Goal: Information Seeking & Learning: Learn about a topic

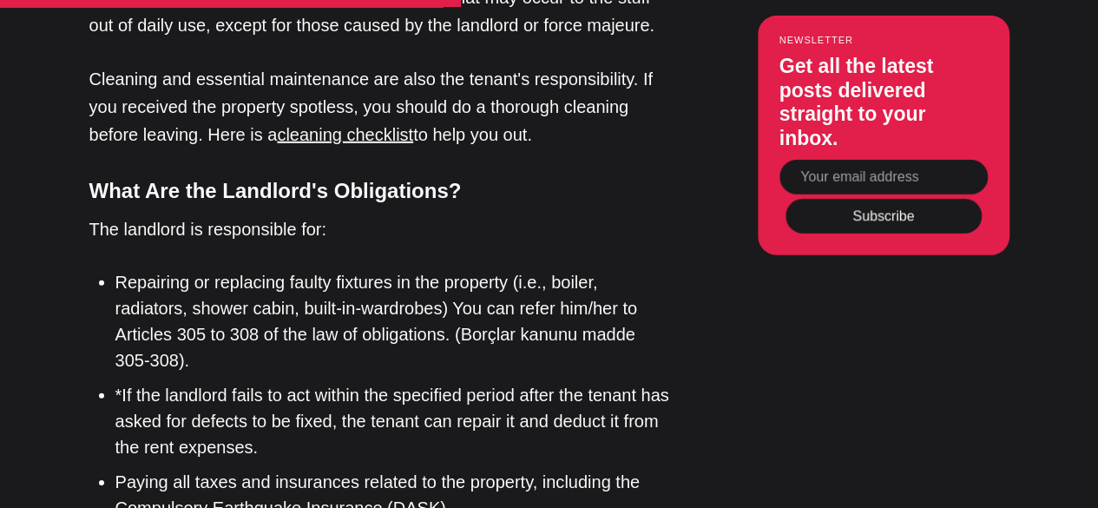
scroll to position [2482, 0]
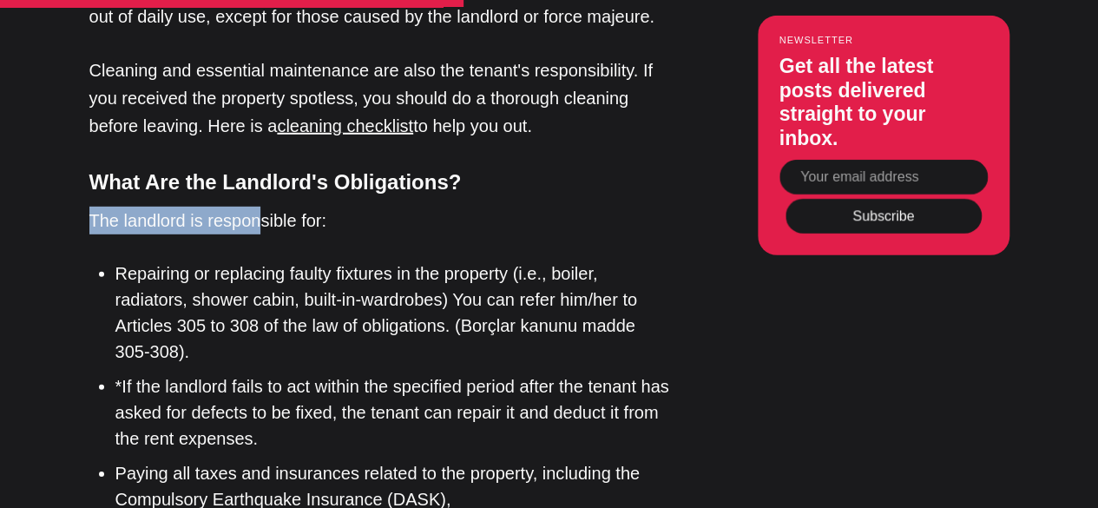
drag, startPoint x: 86, startPoint y: 176, endPoint x: 260, endPoint y: 181, distance: 174.5
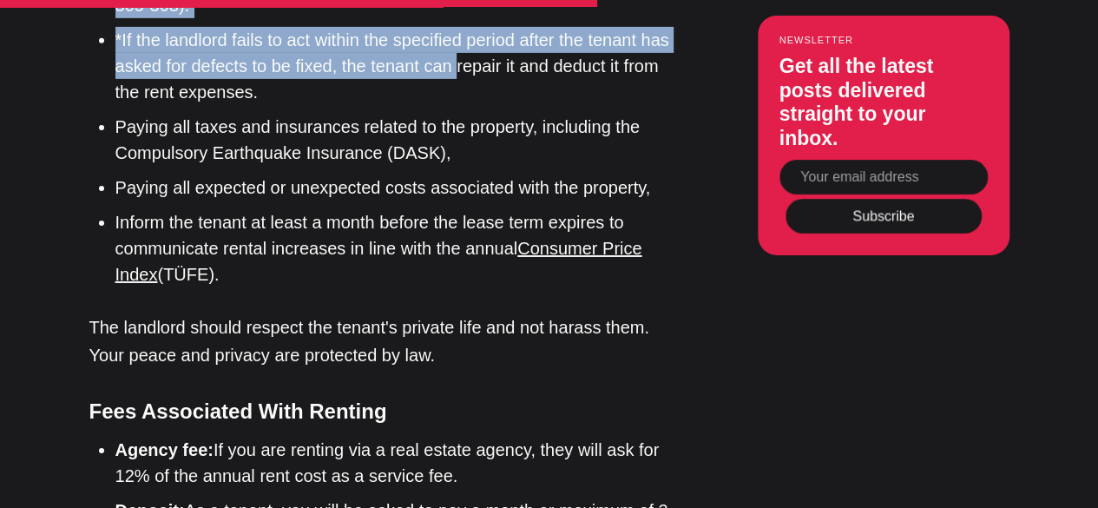
scroll to position [2826, 0]
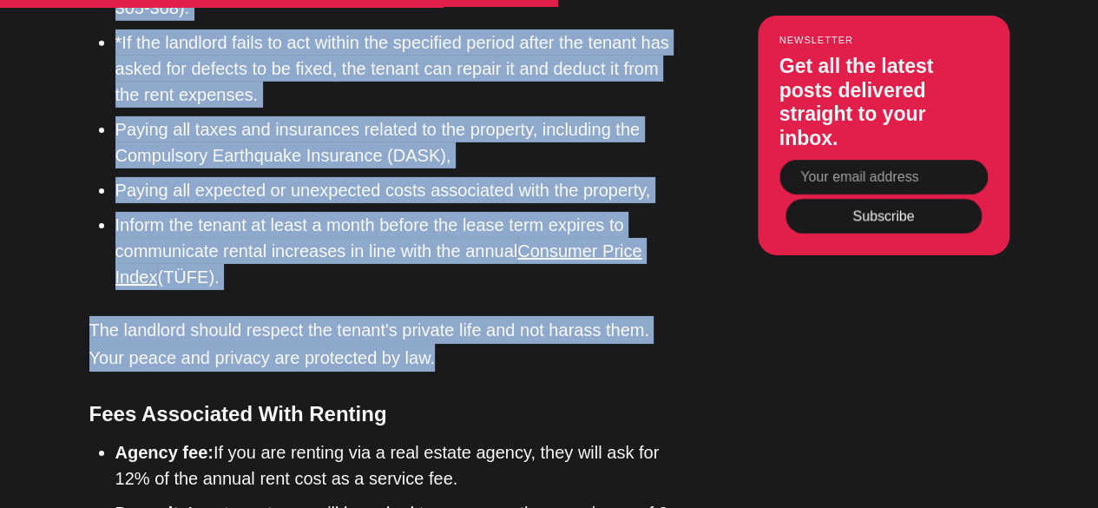
drag, startPoint x: 89, startPoint y: 141, endPoint x: 431, endPoint y: 322, distance: 386.3
click at [431, 322] on div "First Time Tenant Guide To Renting Knowing your rights and responsibilities as …" at bounding box center [380, 234] width 582 height 4050
copy div "What Are the Landlord's Obligations? The landlord is responsible for: Repairing…"
click at [701, 293] on div "Editor’s Choice About [GEOGRAPHIC_DATA]: An Introduction In [GEOGRAPHIC_DATA], …" at bounding box center [549, 234] width 1030 height 4050
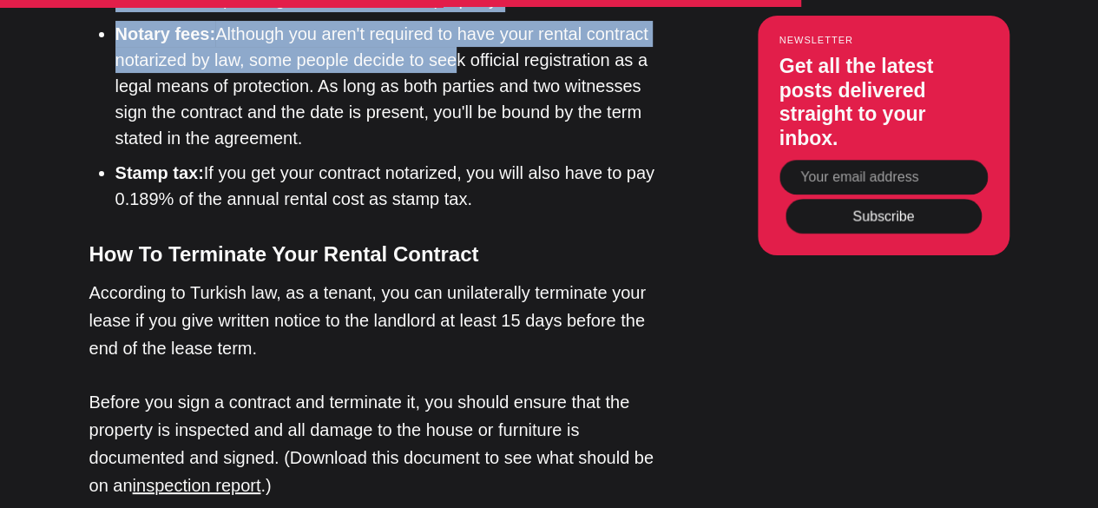
scroll to position [3415, 0]
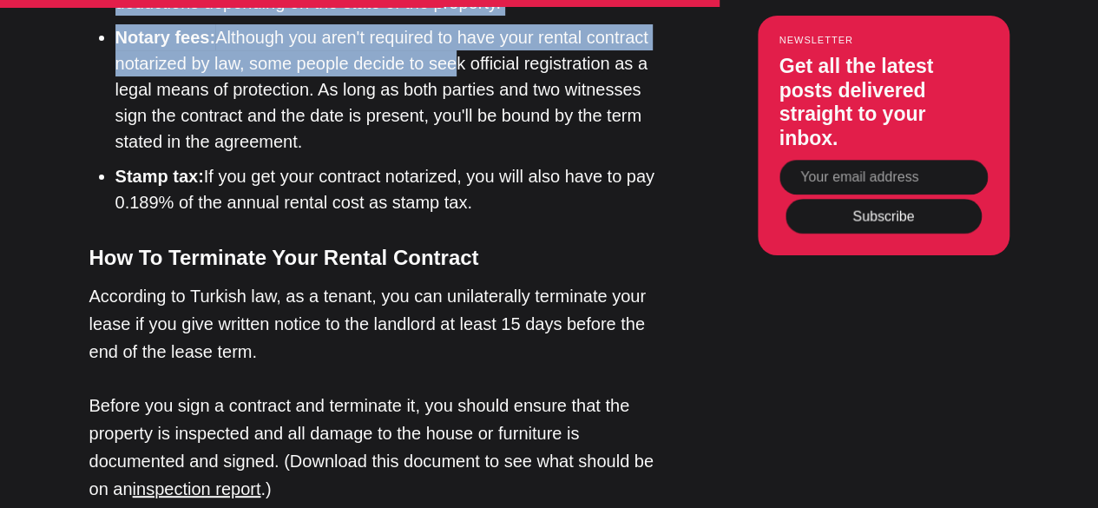
drag, startPoint x: 92, startPoint y: 100, endPoint x: 494, endPoint y: 155, distance: 405.7
copy div "Fees Associated With Renting Agency fee: If you are renting via a real estate a…"
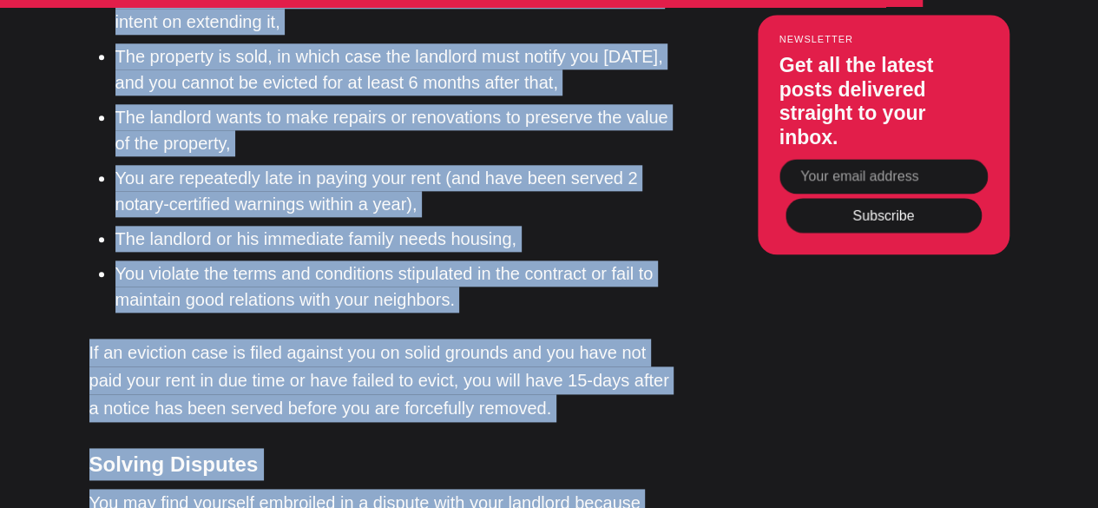
scroll to position [4194, 0]
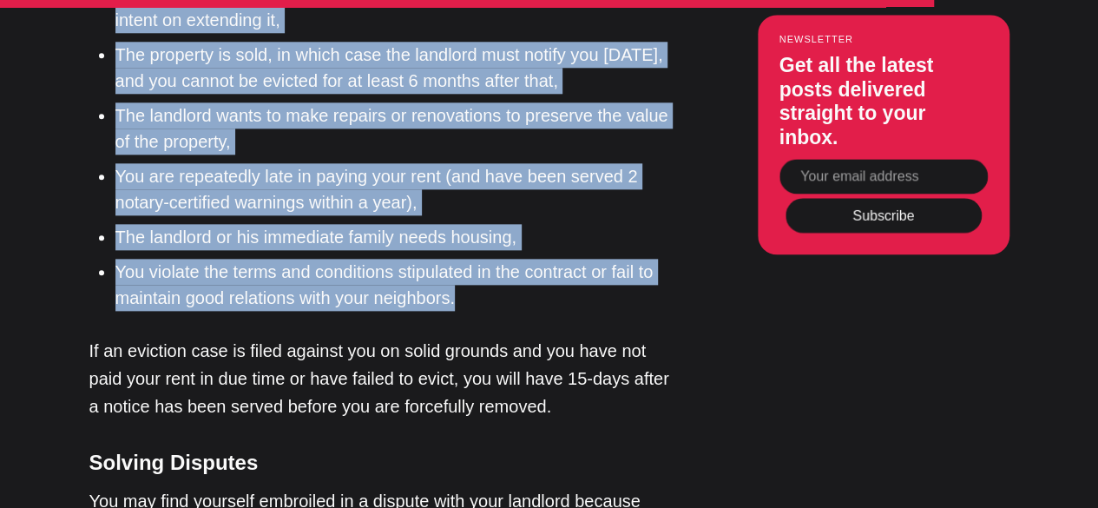
drag, startPoint x: 89, startPoint y: 130, endPoint x: 529, endPoint y: 253, distance: 457.6
copy div "Faq: Can My Landlord Evict Me, and on What Grounds? You may be asked to vacate …"
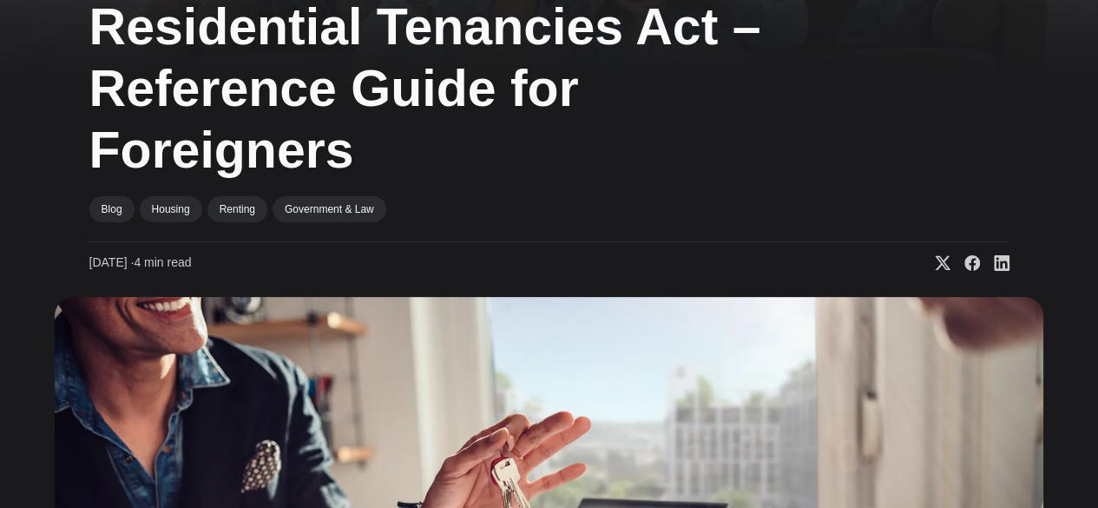
scroll to position [90, 0]
